Goal: Task Accomplishment & Management: Use online tool/utility

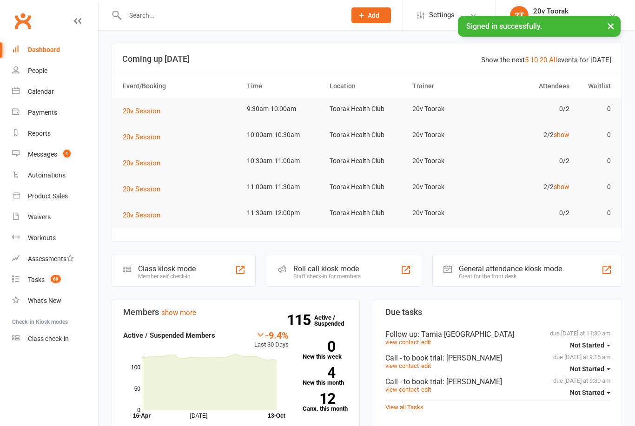
click at [559, 137] on link "show" at bounding box center [562, 134] width 16 height 7
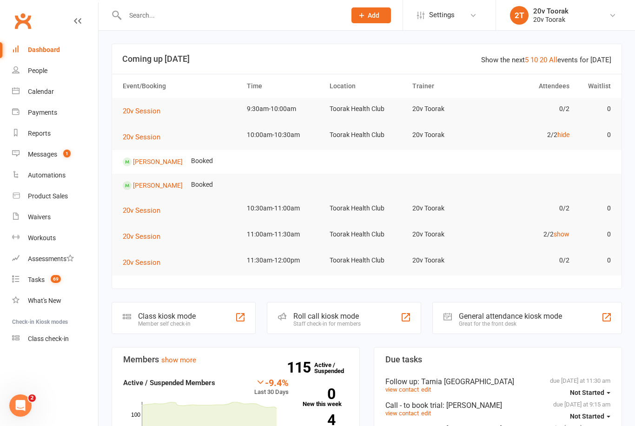
click at [158, 162] on link "[PERSON_NAME]" at bounding box center [158, 161] width 50 height 7
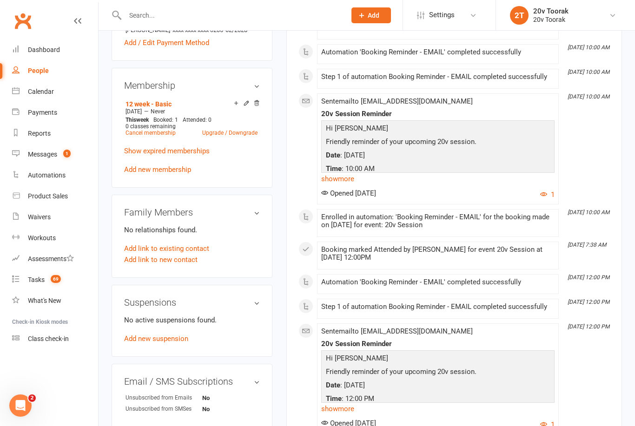
scroll to position [473, 0]
click at [137, 344] on link "Add new suspension" at bounding box center [156, 340] width 64 height 8
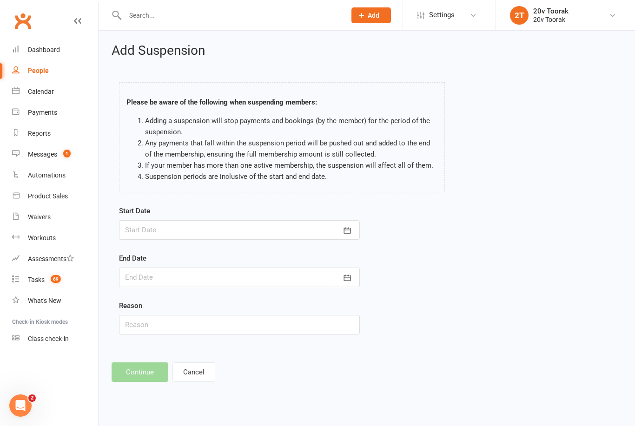
click at [344, 228] on icon "button" at bounding box center [347, 230] width 9 height 9
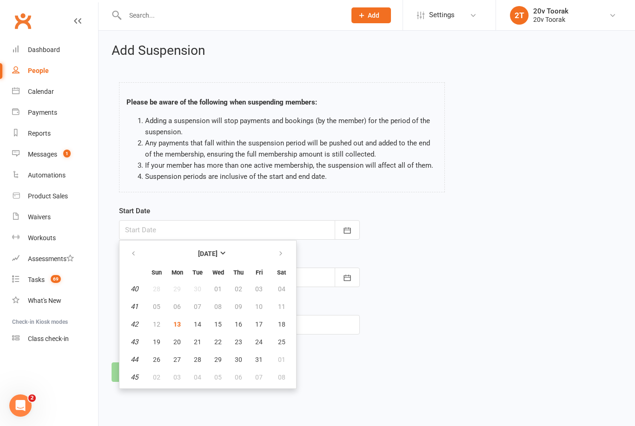
click at [26, 100] on link "Calendar" at bounding box center [55, 91] width 86 height 21
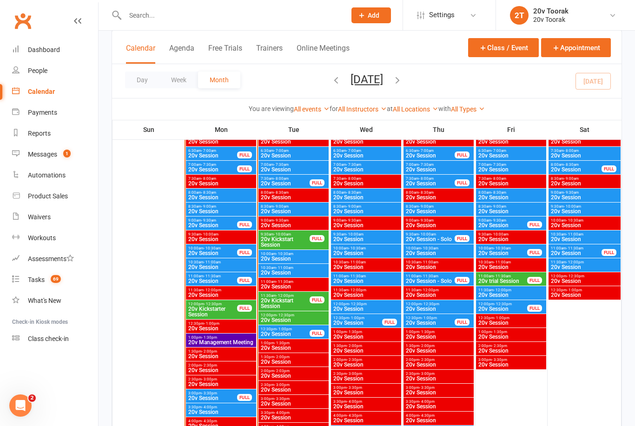
scroll to position [918, 0]
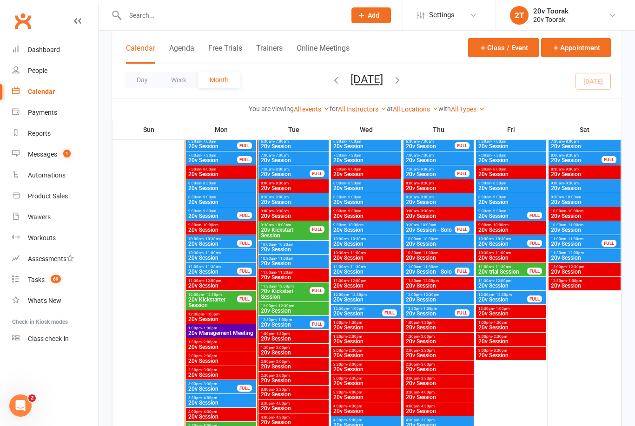
click at [211, 267] on span "- 11:30am" at bounding box center [212, 267] width 17 height 4
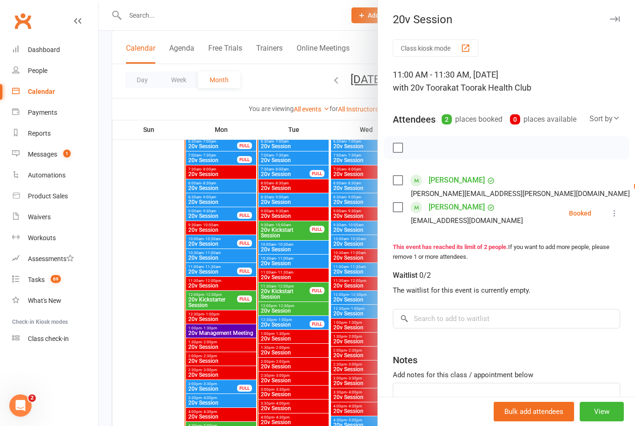
click at [288, 331] on div at bounding box center [367, 213] width 537 height 426
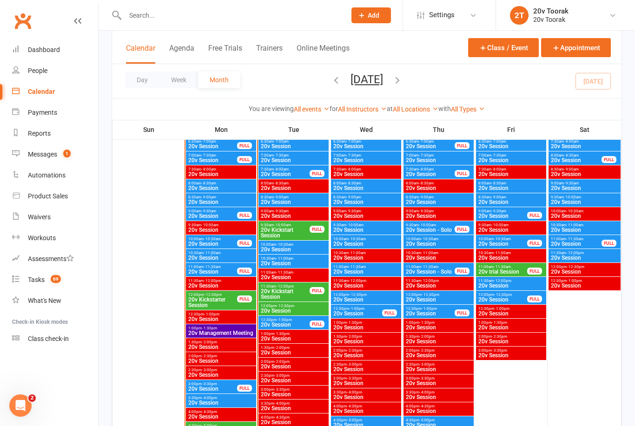
click at [224, 213] on span "20v Session" at bounding box center [213, 216] width 50 height 6
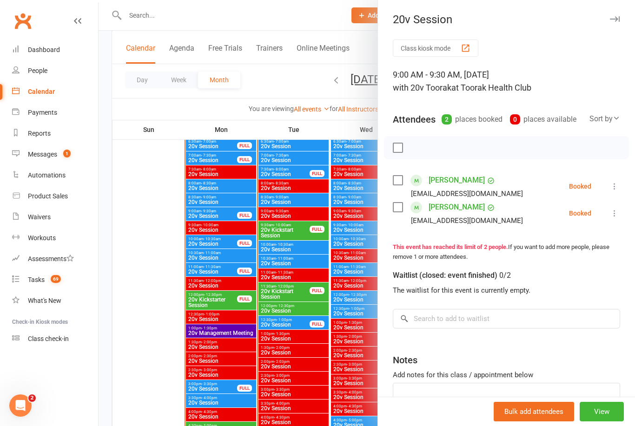
click at [619, 213] on icon at bounding box center [614, 213] width 9 height 9
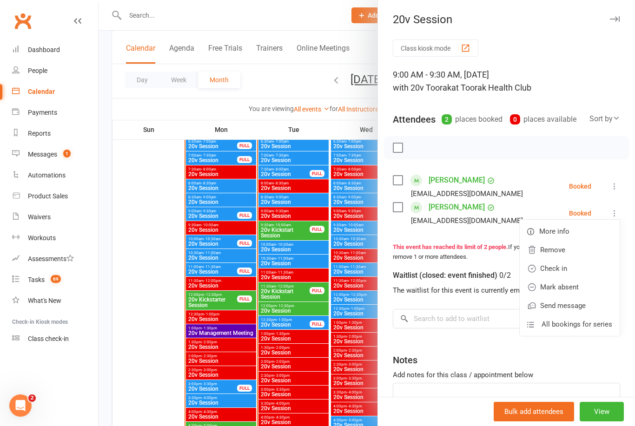
click at [575, 270] on link "Check in" at bounding box center [570, 269] width 100 height 19
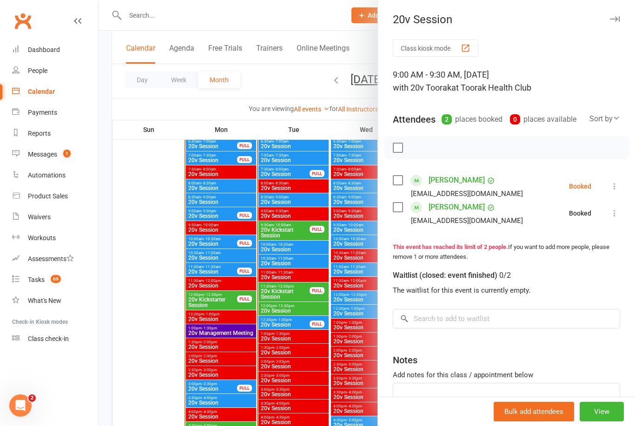
click at [617, 185] on icon at bounding box center [614, 186] width 9 height 9
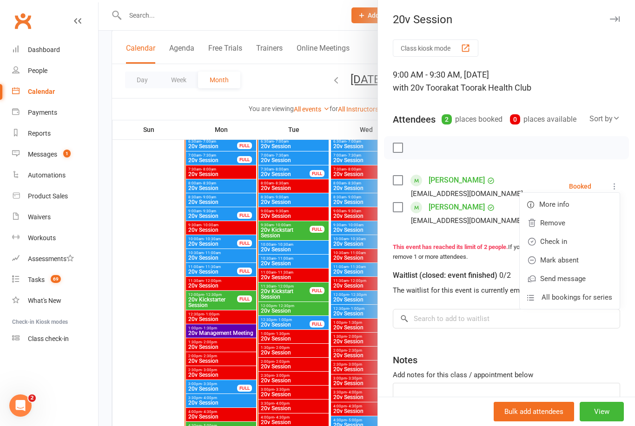
click at [587, 241] on link "Check in" at bounding box center [570, 242] width 100 height 19
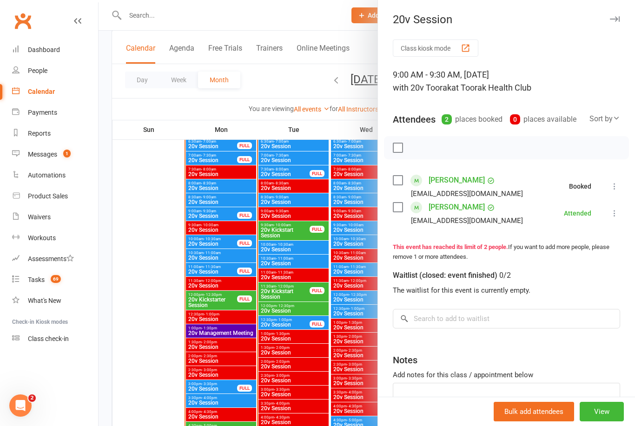
click at [322, 297] on div at bounding box center [367, 213] width 537 height 426
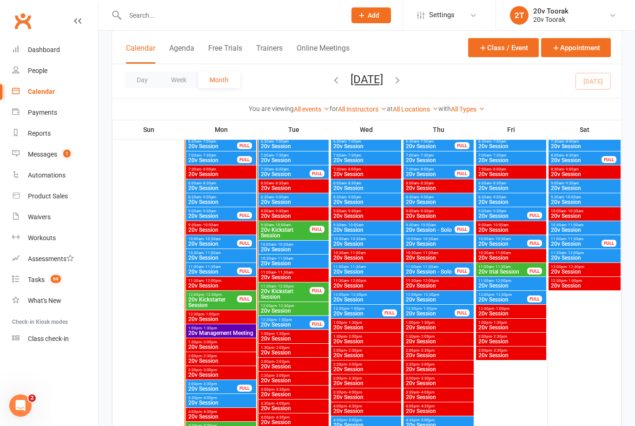
click at [222, 255] on span "20v Session" at bounding box center [221, 258] width 67 height 6
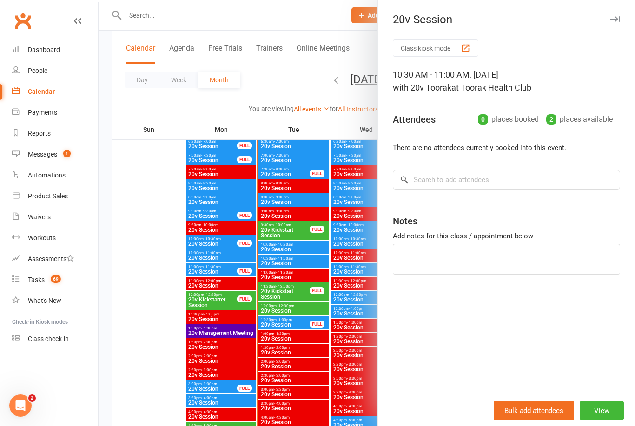
click at [299, 314] on div at bounding box center [367, 213] width 537 height 426
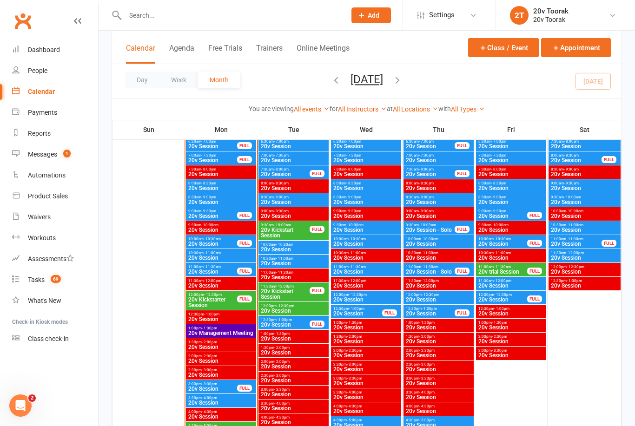
click at [219, 297] on span "20v Kickstarter Session" at bounding box center [213, 302] width 50 height 11
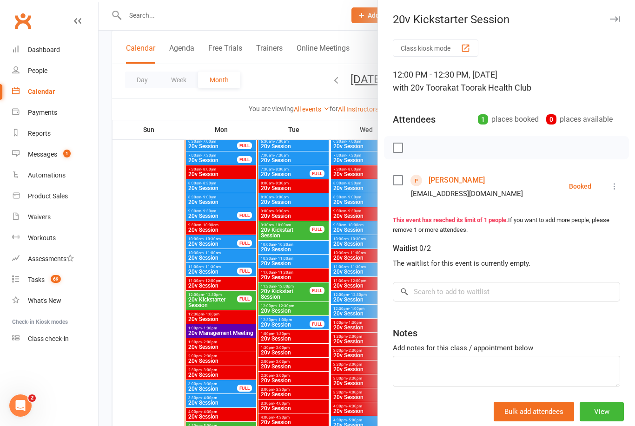
click at [447, 174] on link "Annette Koco" at bounding box center [457, 180] width 56 height 15
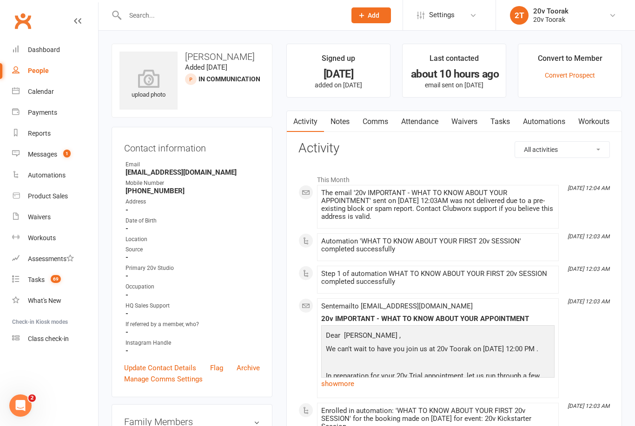
click at [373, 122] on link "Comms" at bounding box center [375, 121] width 39 height 21
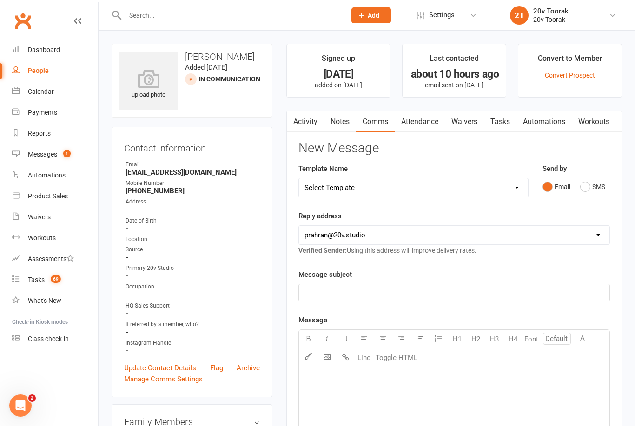
click at [594, 186] on button "SMS" at bounding box center [592, 187] width 25 height 18
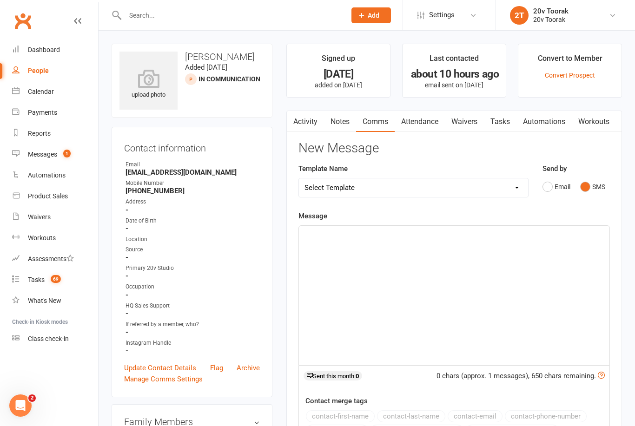
click at [485, 271] on div "﻿" at bounding box center [454, 296] width 311 height 140
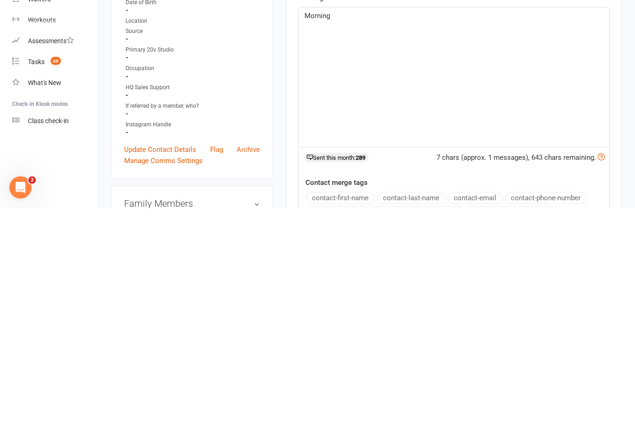
scroll to position [2, 0]
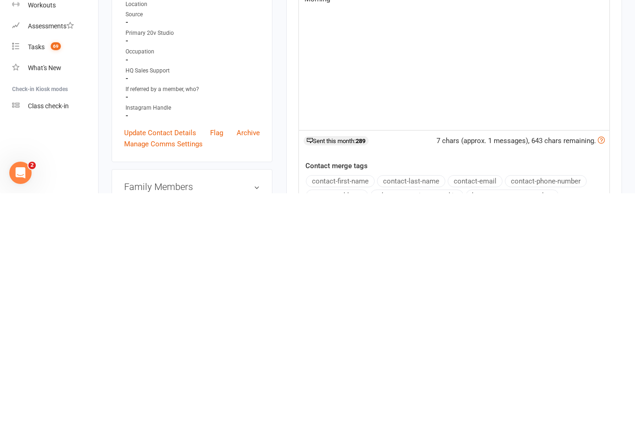
click at [362, 408] on button "contact-first-name" at bounding box center [340, 414] width 69 height 12
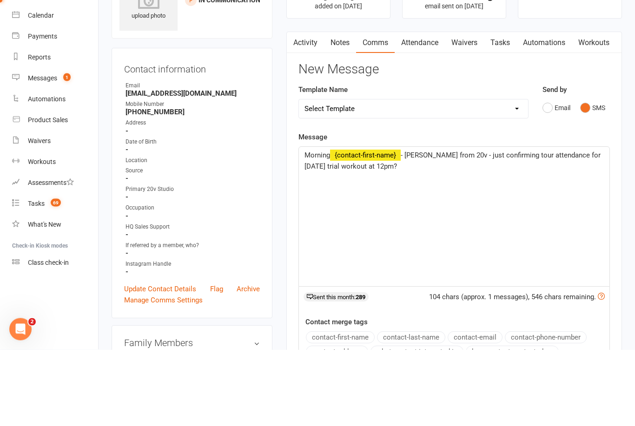
click at [541, 228] on span "- Byron from 20v - just confirming tour attendance for today’s trial workout at…" at bounding box center [454, 238] width 298 height 20
click at [509, 228] on span "- Byron from 20v - just confirming tour attendance for today’s trial workout at…" at bounding box center [454, 238] width 298 height 20
click at [473, 224] on div "Morning ﻿ {contact-first-name} - Byron from 20v - just confirming your attendan…" at bounding box center [454, 294] width 311 height 140
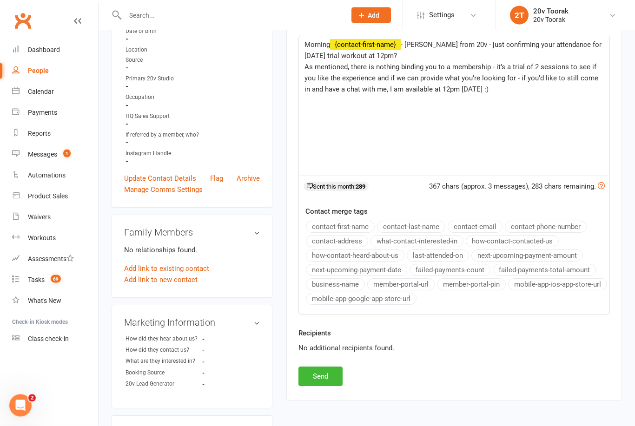
click at [331, 372] on button "Send" at bounding box center [321, 377] width 44 height 20
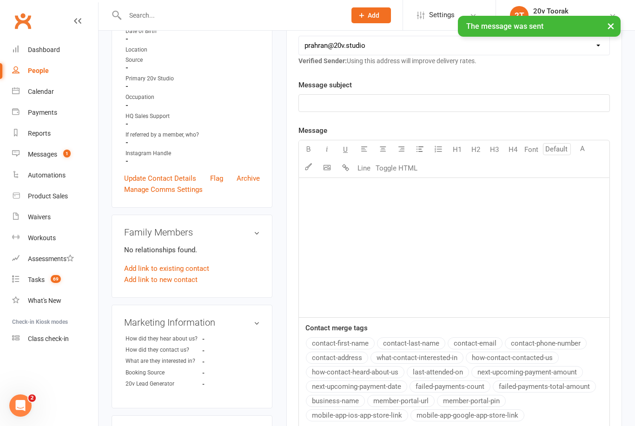
click at [40, 159] on link "Messages 1" at bounding box center [55, 154] width 86 height 21
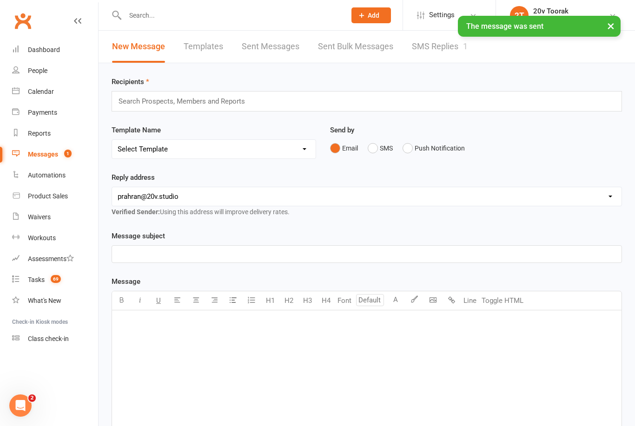
click at [442, 52] on link "SMS Replies 1" at bounding box center [440, 47] width 56 height 32
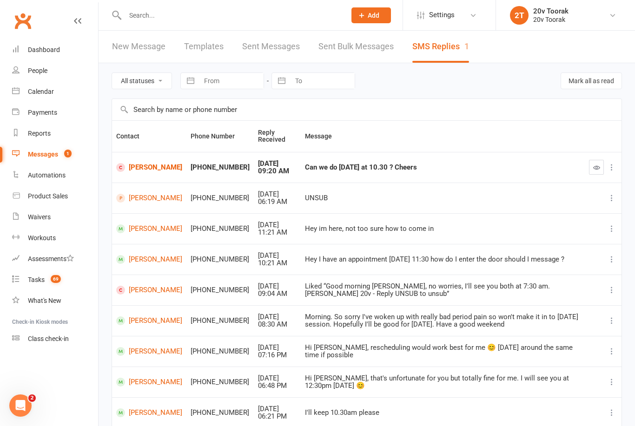
click at [143, 166] on link "[PERSON_NAME]" at bounding box center [149, 167] width 66 height 9
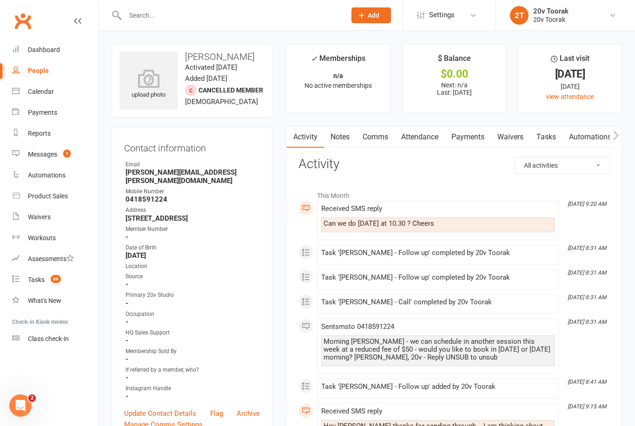
click at [22, 153] on link "Messages 1" at bounding box center [55, 154] width 86 height 21
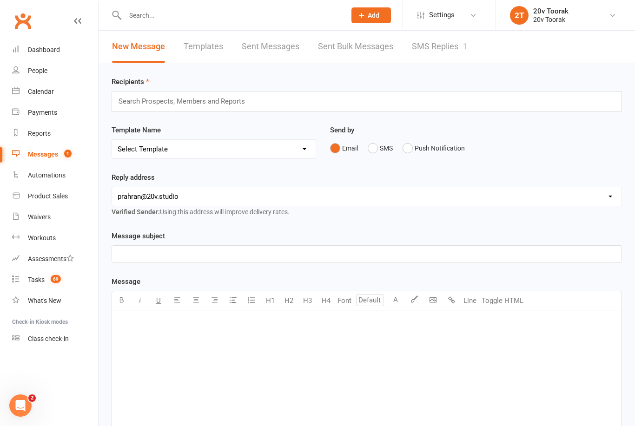
click at [452, 46] on link "SMS Replies 1" at bounding box center [440, 47] width 56 height 32
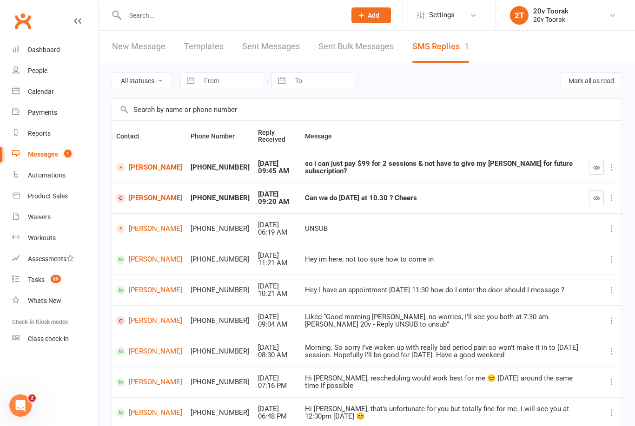
click at [595, 199] on icon "button" at bounding box center [596, 198] width 7 height 7
click at [140, 167] on link "Annette Koco" at bounding box center [149, 167] width 66 height 9
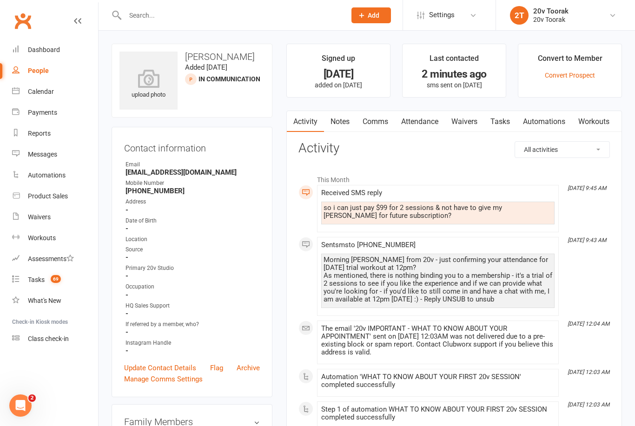
click at [377, 124] on link "Comms" at bounding box center [375, 121] width 39 height 21
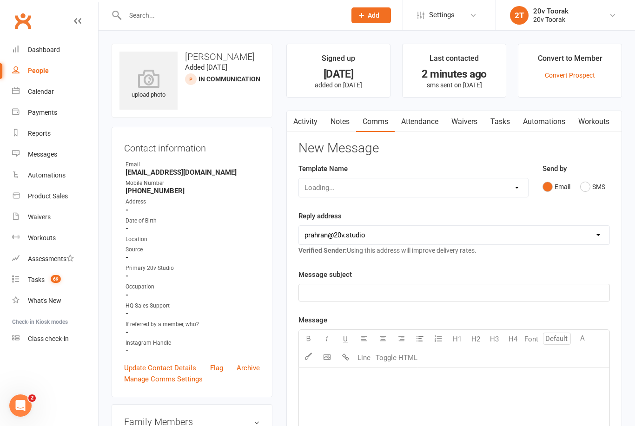
click at [592, 191] on button "SMS" at bounding box center [592, 187] width 25 height 18
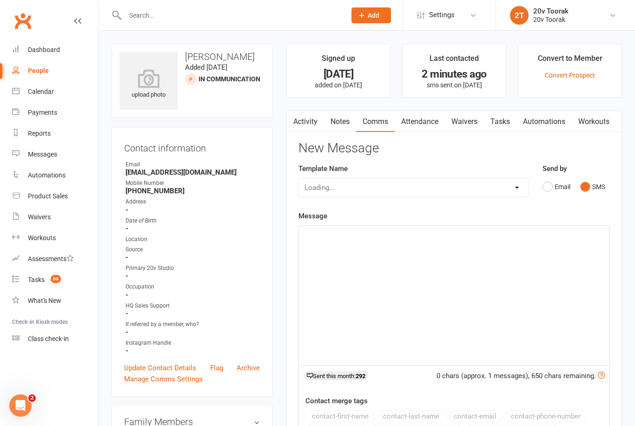
click at [498, 261] on div "﻿" at bounding box center [454, 296] width 311 height 140
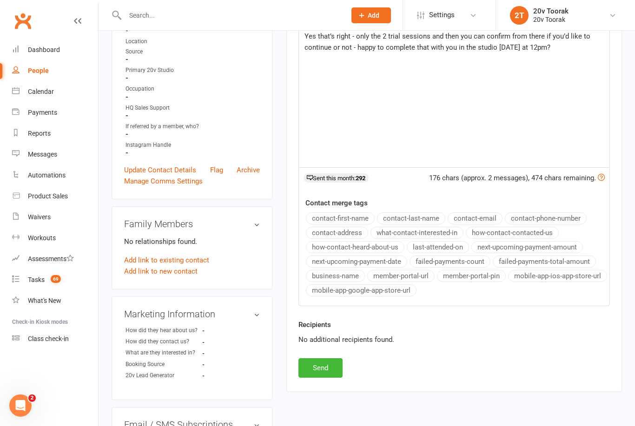
click at [333, 364] on button "Send" at bounding box center [321, 369] width 44 height 20
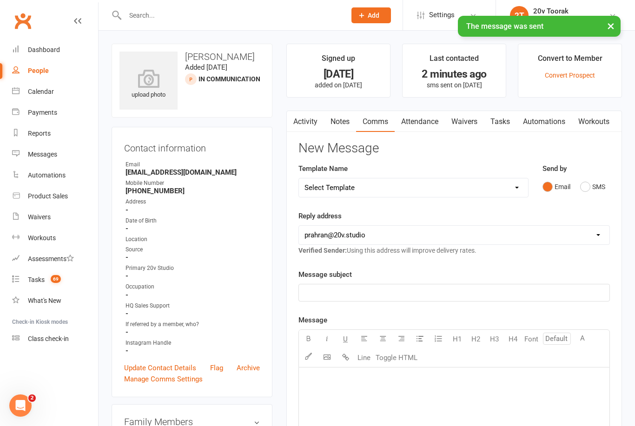
click at [311, 120] on link "Activity" at bounding box center [305, 121] width 37 height 21
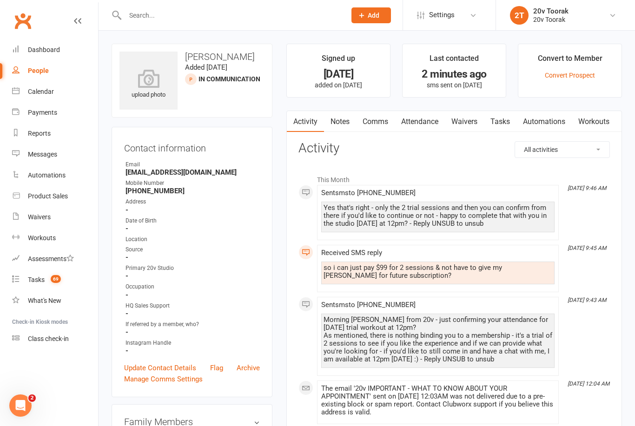
click at [25, 88] on link "Calendar" at bounding box center [55, 91] width 86 height 21
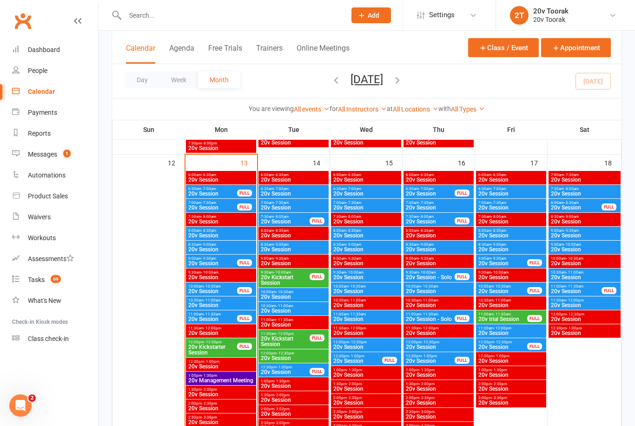
scroll to position [895, 0]
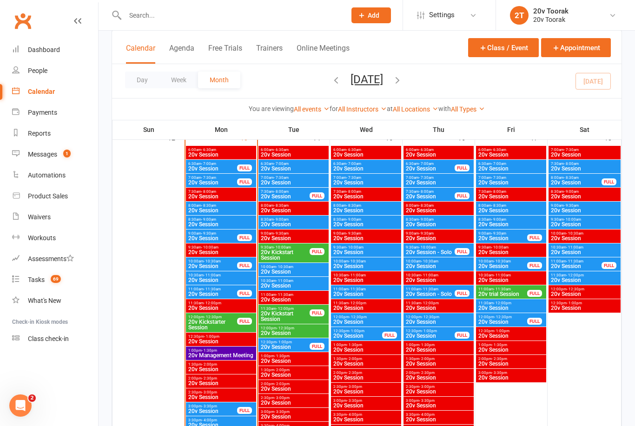
click at [277, 283] on span "20v Session" at bounding box center [293, 286] width 67 height 6
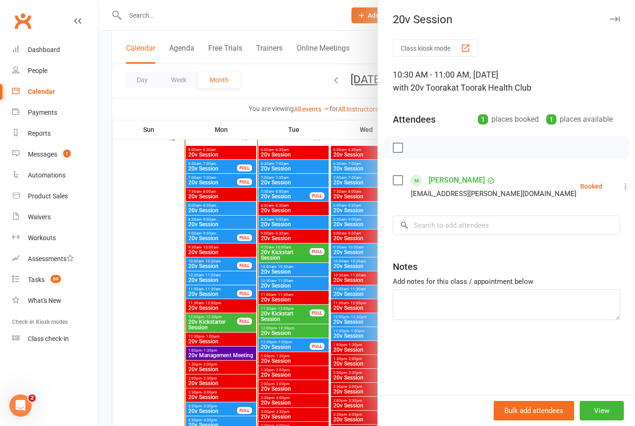
click at [323, 345] on div at bounding box center [367, 213] width 537 height 426
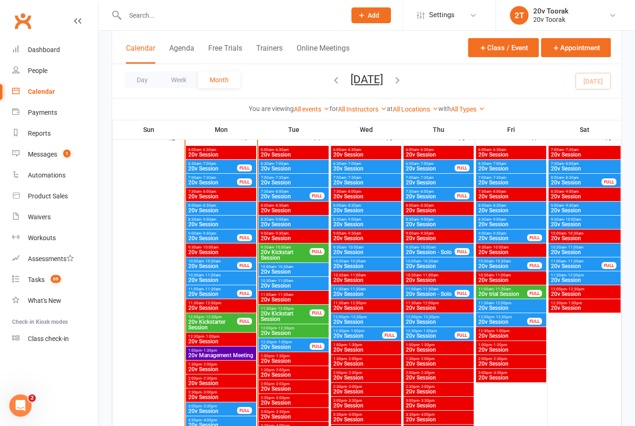
click at [290, 270] on span "20v Session" at bounding box center [293, 272] width 67 height 6
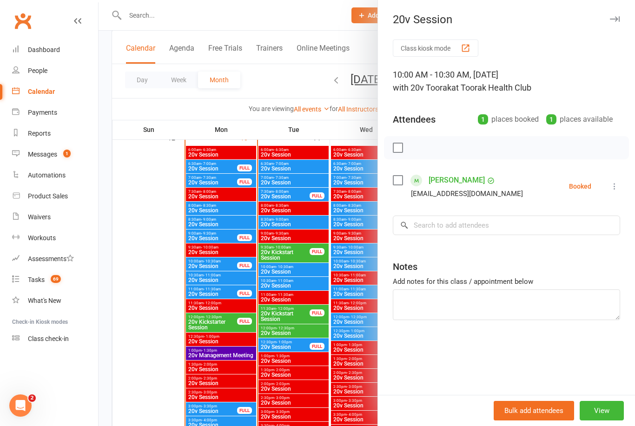
click at [295, 280] on div at bounding box center [367, 213] width 537 height 426
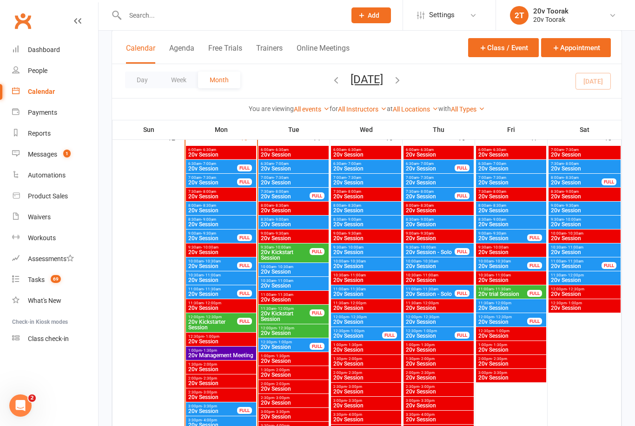
click at [295, 279] on span "10:30am - 11:00am" at bounding box center [293, 281] width 67 height 4
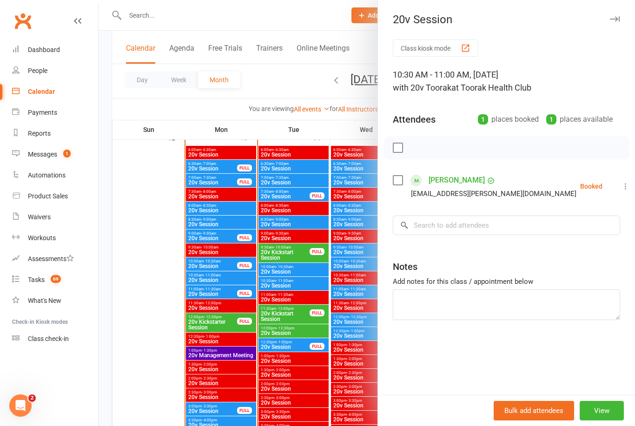
click at [326, 293] on div at bounding box center [367, 213] width 537 height 426
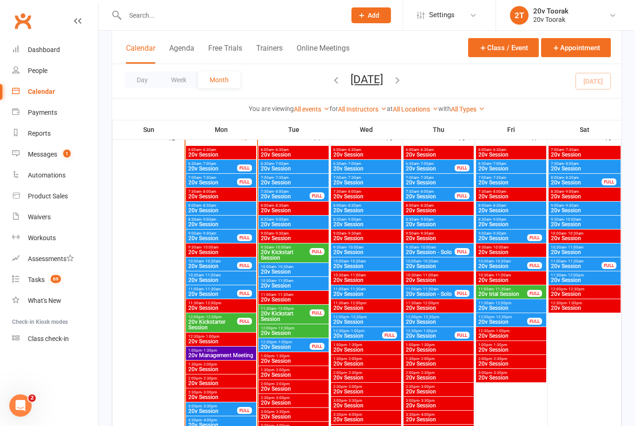
click at [299, 265] on span "10:00am - 10:30am" at bounding box center [293, 267] width 67 height 4
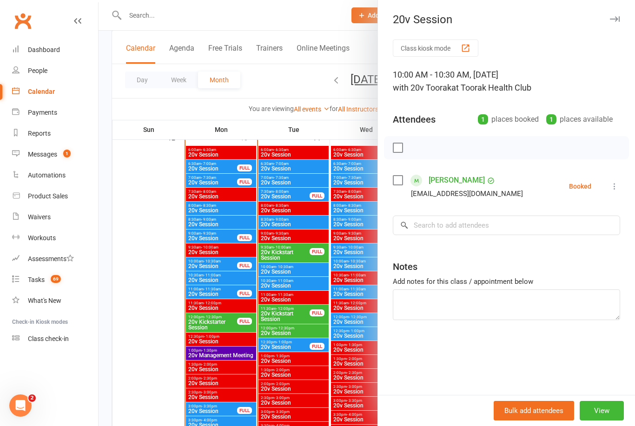
click at [300, 282] on div at bounding box center [367, 213] width 537 height 426
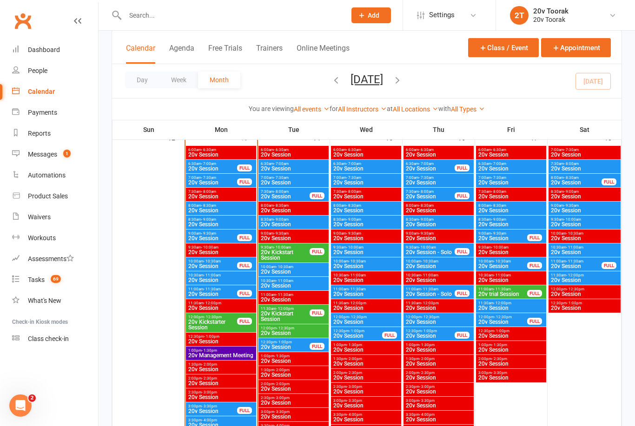
click at [32, 151] on div "Messages" at bounding box center [42, 154] width 29 height 7
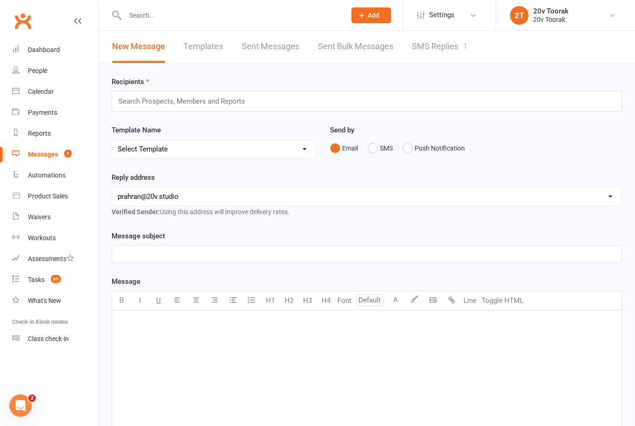
click at [456, 48] on link "SMS Replies 1" at bounding box center [440, 47] width 56 height 32
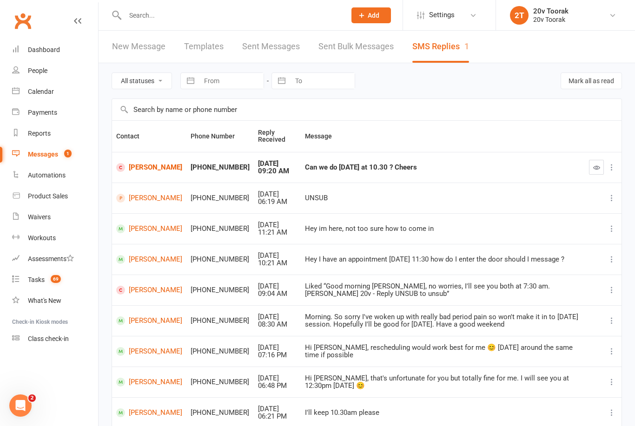
click at [145, 157] on td "[PERSON_NAME]" at bounding box center [149, 167] width 74 height 31
click at [159, 166] on link "[PERSON_NAME]" at bounding box center [149, 167] width 66 height 9
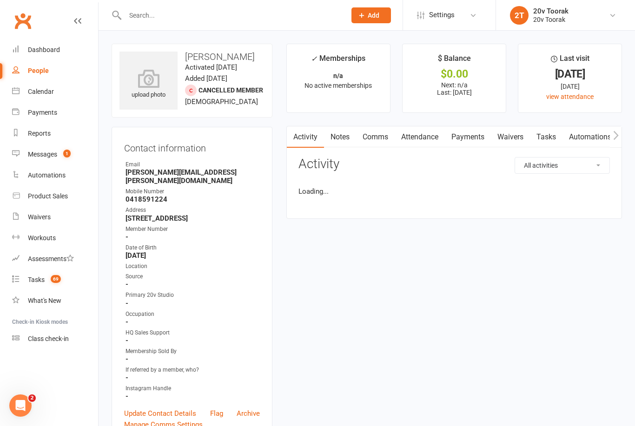
click at [378, 138] on link "Comms" at bounding box center [375, 136] width 39 height 21
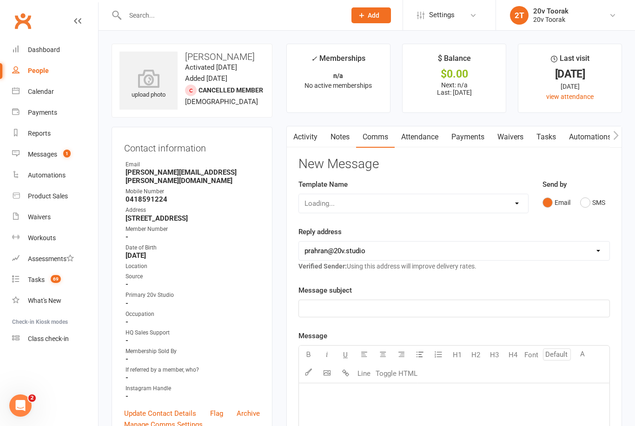
click at [601, 206] on button "SMS" at bounding box center [592, 203] width 25 height 18
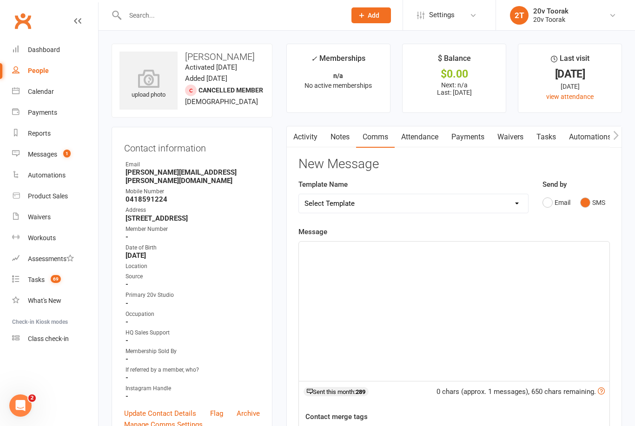
click at [509, 279] on div "﻿" at bounding box center [454, 312] width 311 height 140
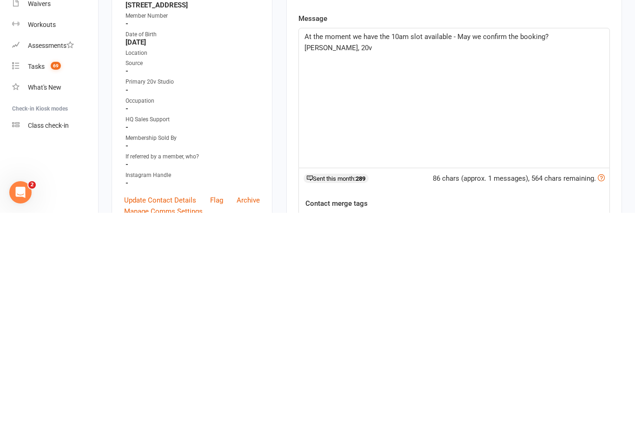
scroll to position [213, 0]
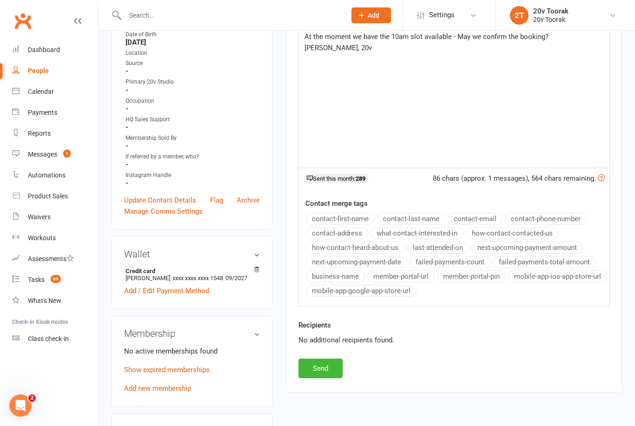
click at [321, 369] on button "Send" at bounding box center [321, 369] width 44 height 20
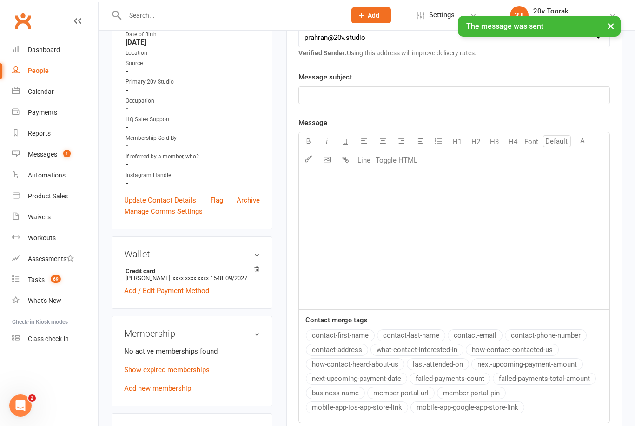
click at [23, 92] on link "Calendar" at bounding box center [55, 91] width 86 height 21
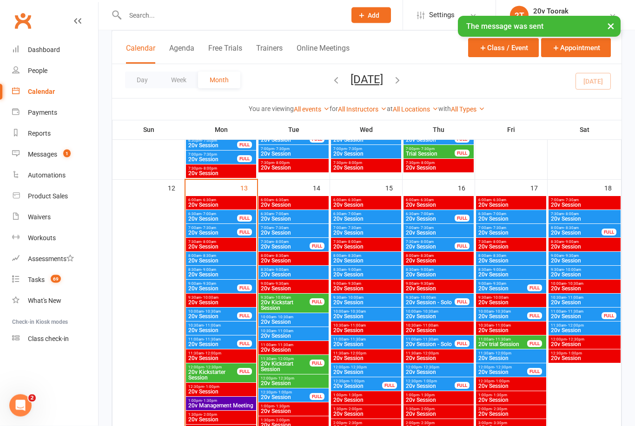
click at [284, 334] on span "20v Session" at bounding box center [293, 337] width 67 height 6
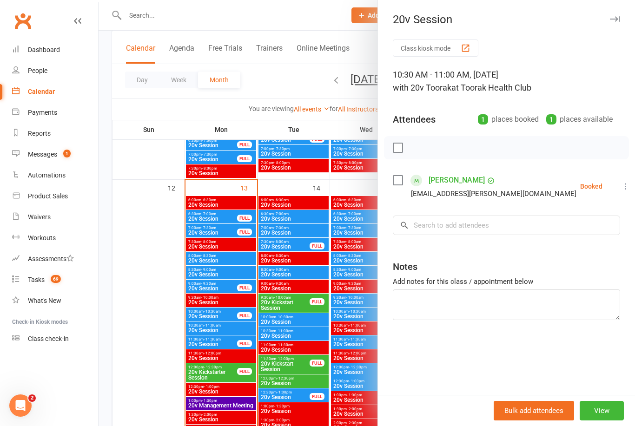
click at [607, 421] on button "View" at bounding box center [602, 411] width 44 height 20
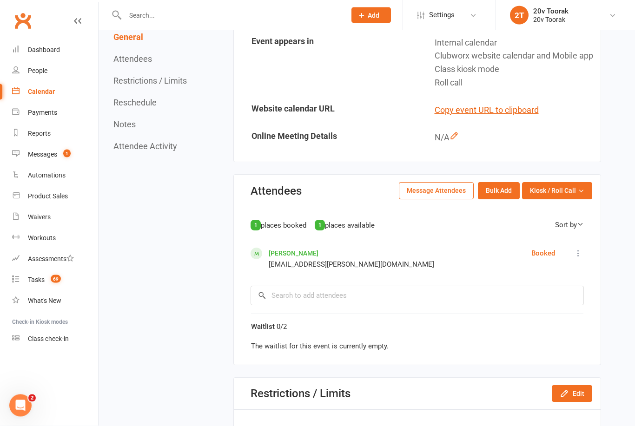
scroll to position [338, 0]
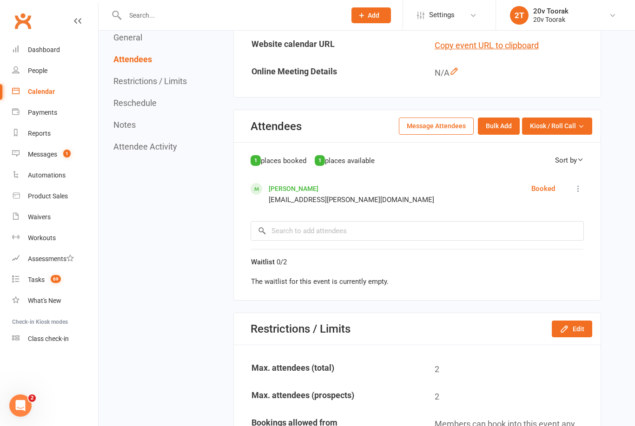
click at [572, 330] on button "Edit" at bounding box center [572, 329] width 40 height 17
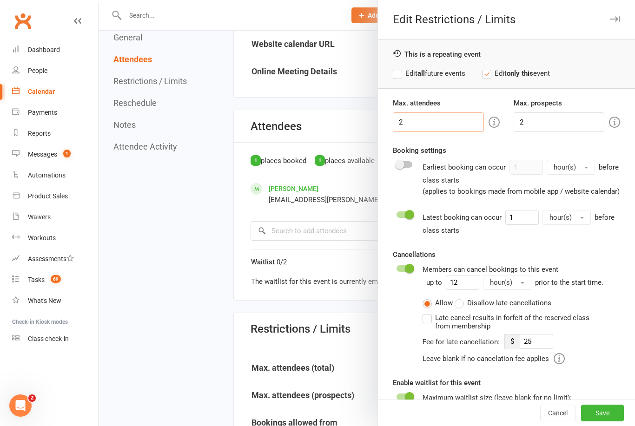
click at [446, 113] on input "2" at bounding box center [438, 123] width 91 height 20
click at [462, 128] on input "2" at bounding box center [438, 123] width 91 height 20
type input "1"
click at [566, 120] on input "2" at bounding box center [559, 123] width 91 height 20
type input "1"
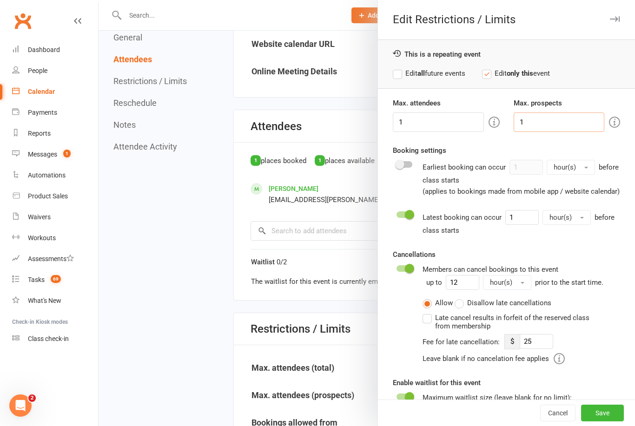
click at [612, 422] on button "Save" at bounding box center [602, 413] width 43 height 17
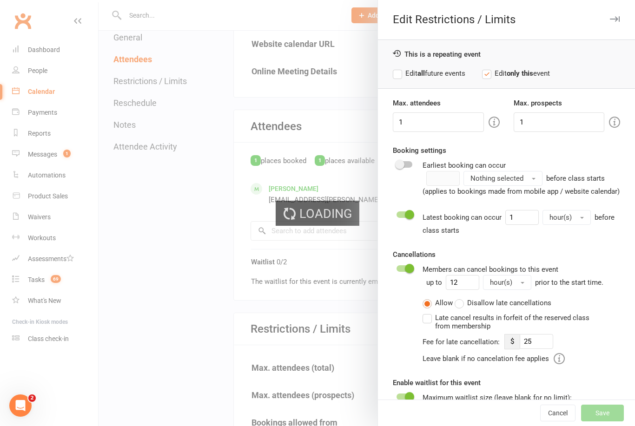
type input "25"
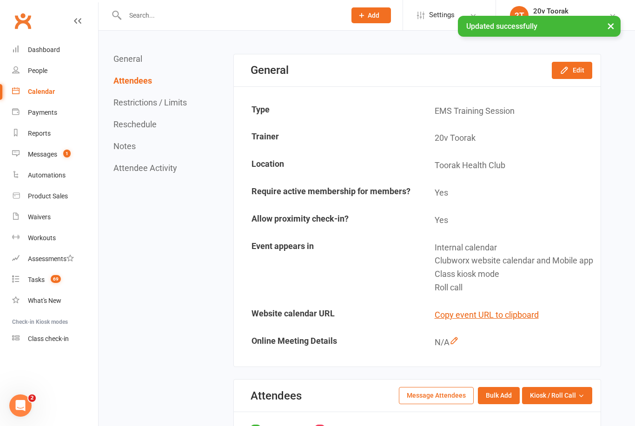
scroll to position [0, 0]
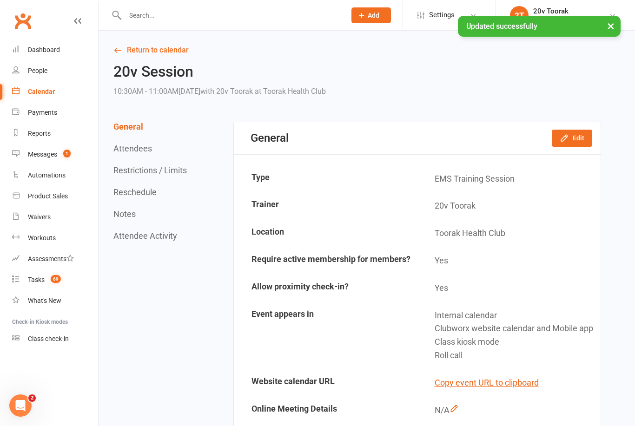
click at [143, 51] on link "Return to calendar" at bounding box center [357, 50] width 488 height 13
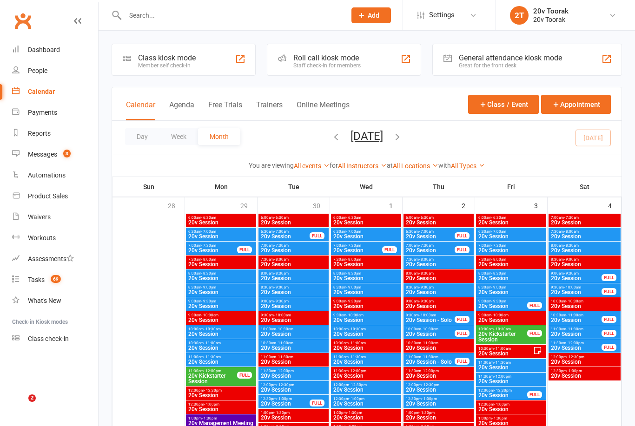
click at [41, 149] on link "Messages 3" at bounding box center [55, 154] width 86 height 21
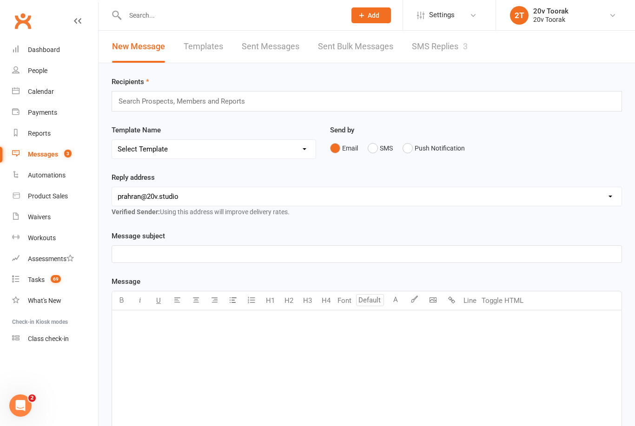
click at [454, 49] on link "SMS Replies 3" at bounding box center [440, 47] width 56 height 32
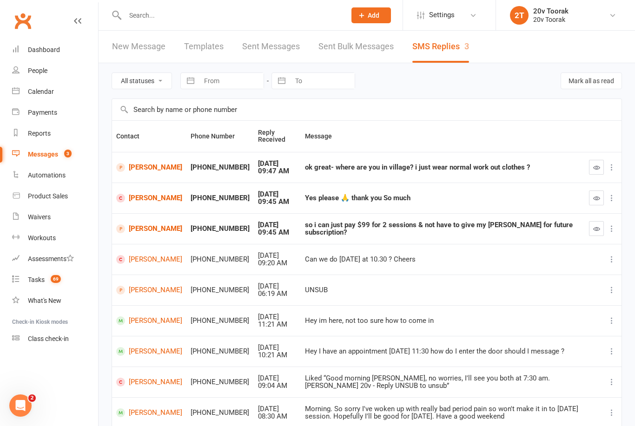
click at [50, 92] on div "Calendar" at bounding box center [41, 91] width 26 height 7
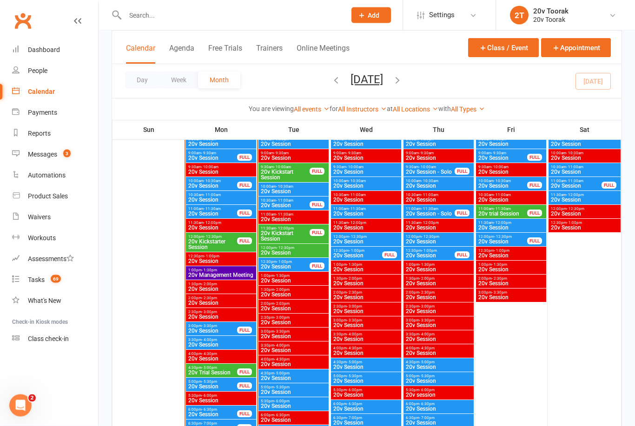
click at [224, 186] on span "20v Session" at bounding box center [213, 187] width 50 height 6
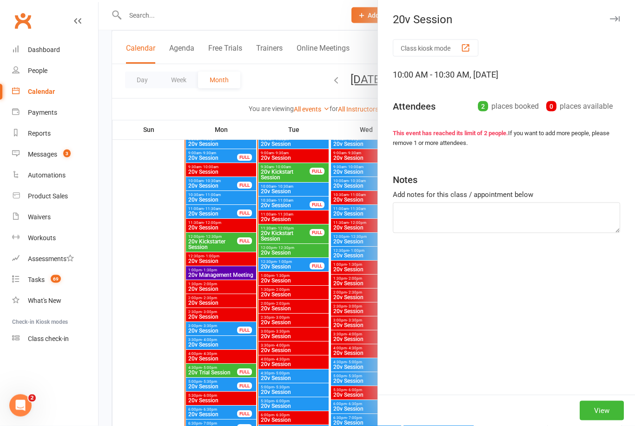
scroll to position [976, 0]
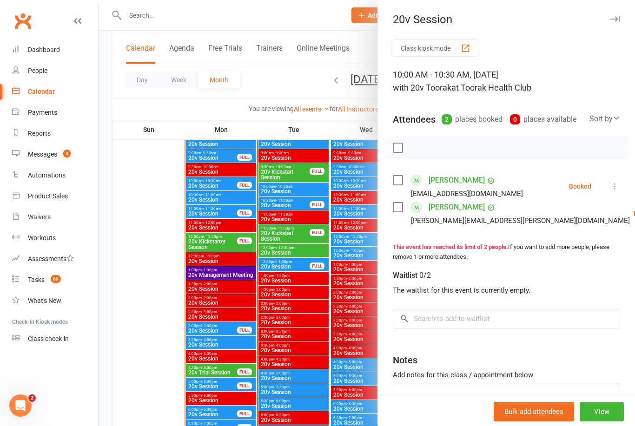
click at [317, 306] on div at bounding box center [367, 213] width 537 height 426
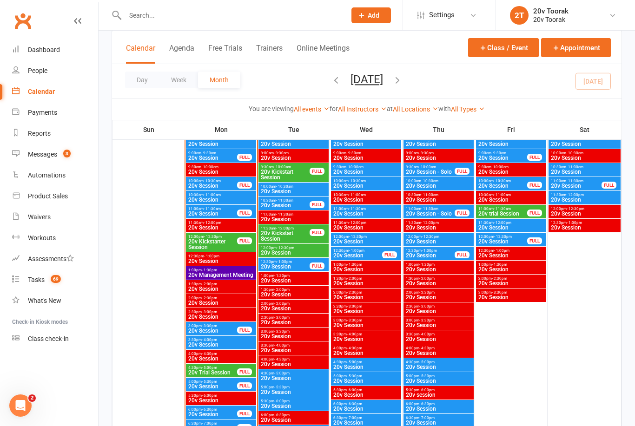
click at [287, 190] on span "20v Session" at bounding box center [293, 192] width 67 height 6
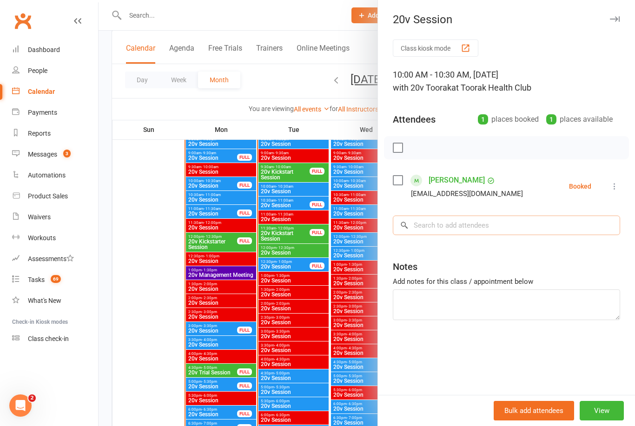
click at [460, 221] on input "search" at bounding box center [506, 226] width 227 height 20
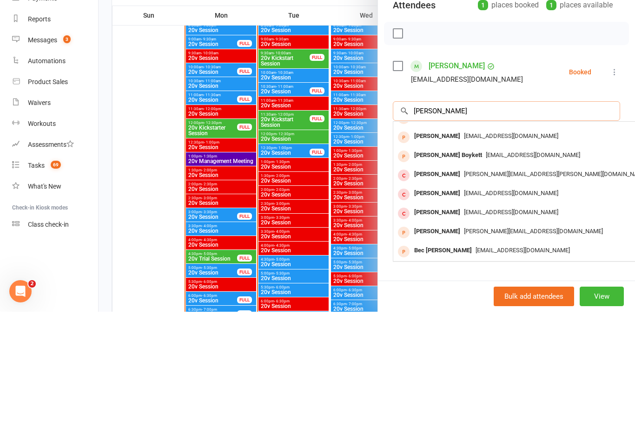
scroll to position [51, 0]
type input "Rebecca"
click at [486, 285] on span "[PERSON_NAME][EMAIL_ADDRESS][PERSON_NAME][DOMAIN_NAME]" at bounding box center [556, 288] width 184 height 7
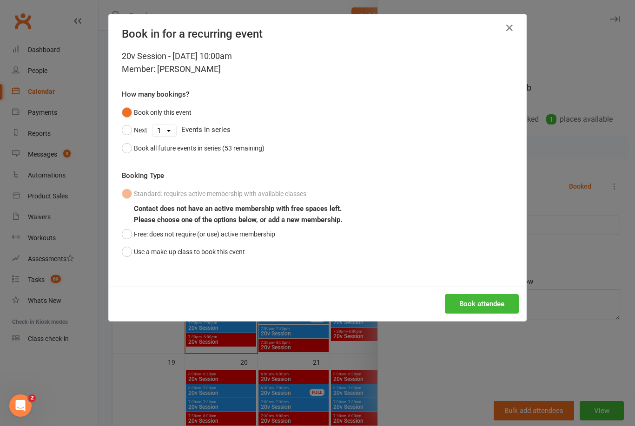
click at [130, 236] on button "Free: does not require (or use) active membership" at bounding box center [198, 235] width 153 height 18
click at [492, 305] on button "Book attendee" at bounding box center [482, 304] width 74 height 20
